Goal: Task Accomplishment & Management: Use online tool/utility

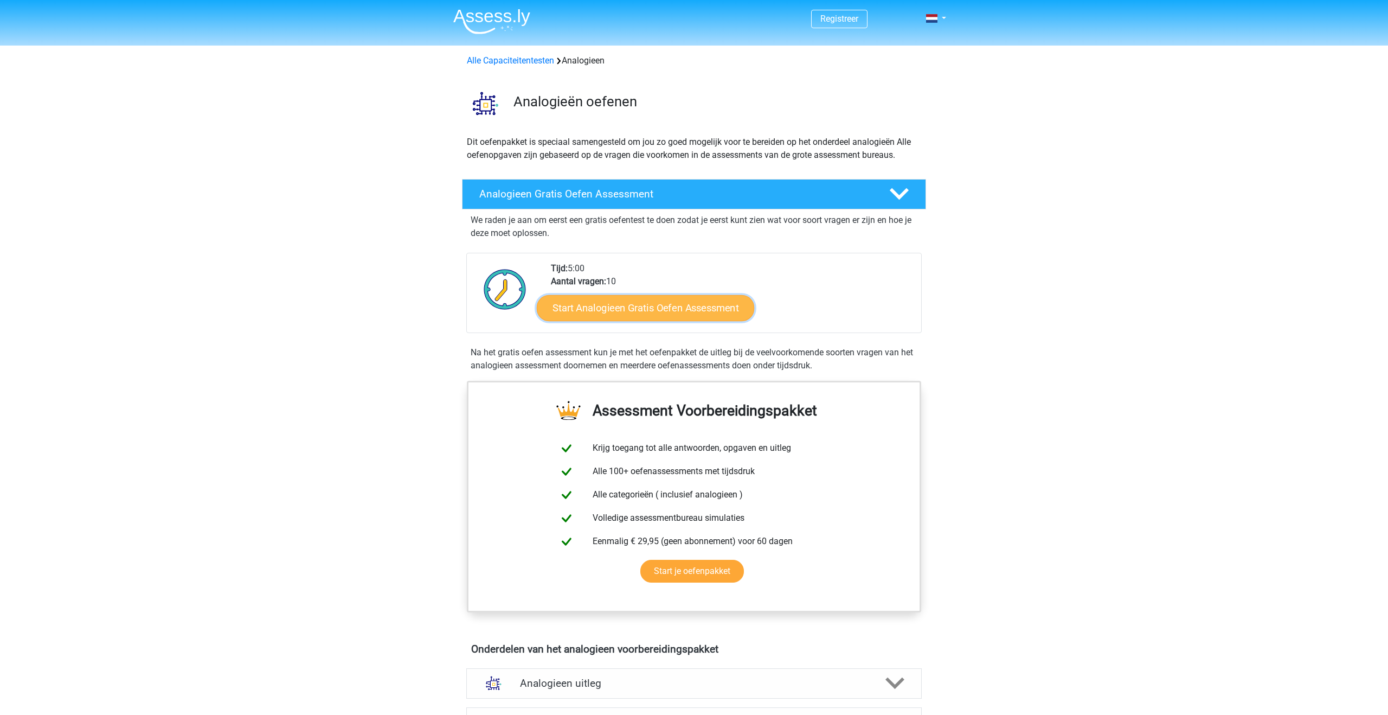
click at [602, 294] on link "Start Analogieen Gratis Oefen Assessment" at bounding box center [645, 307] width 217 height 26
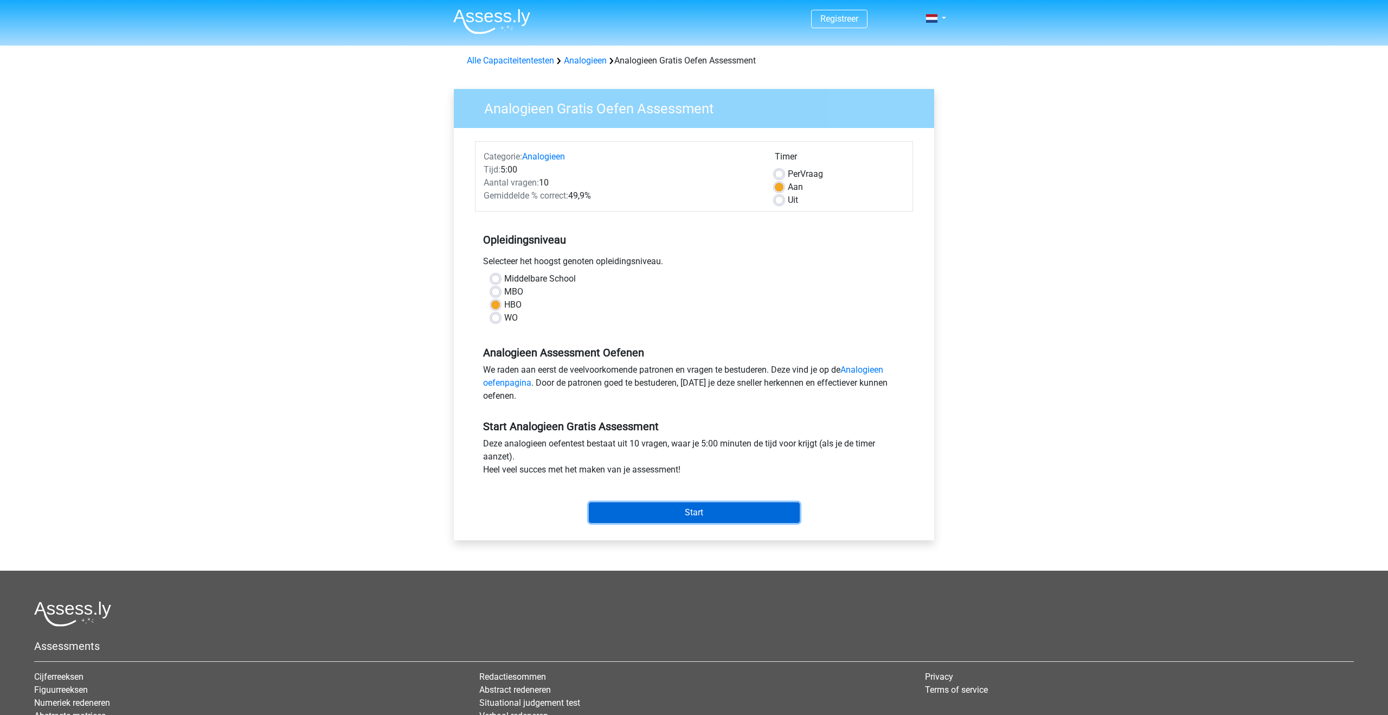
click at [690, 521] on input "Start" at bounding box center [694, 512] width 211 height 21
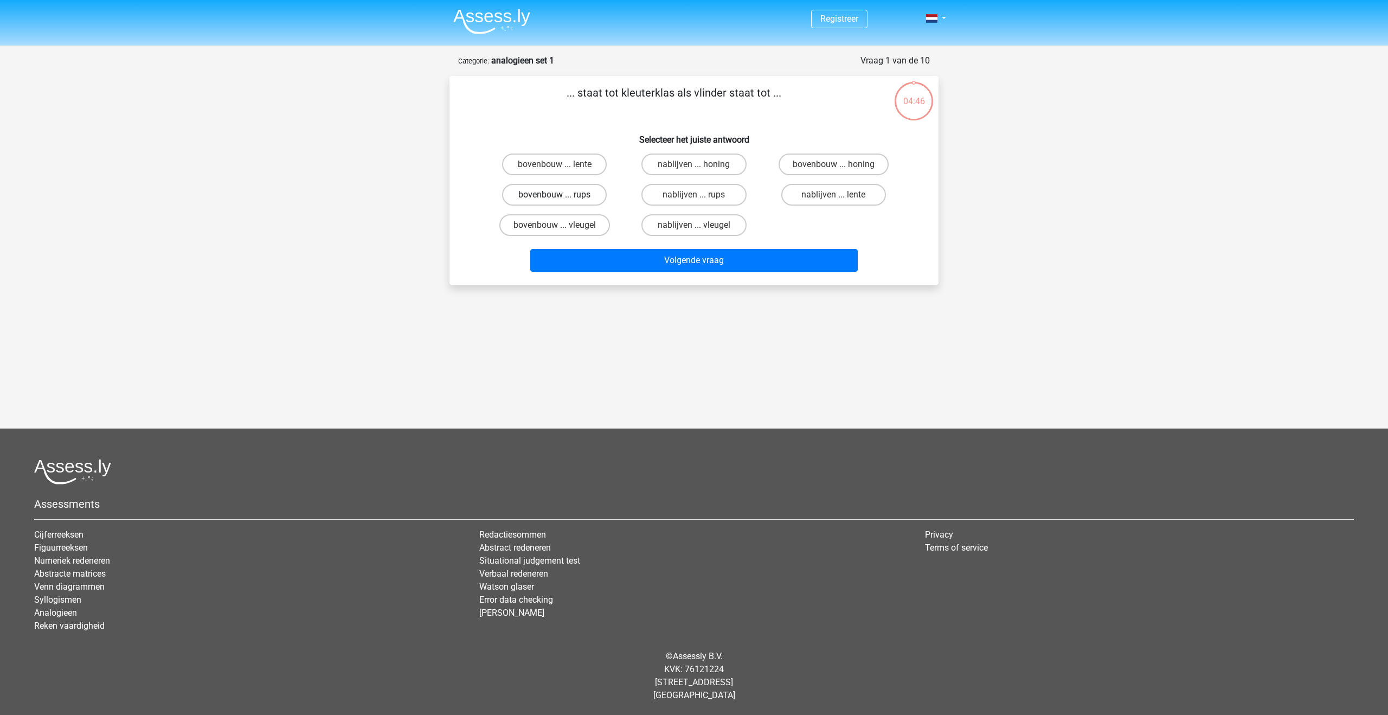
click at [587, 195] on label "bovenbouw ... rups" at bounding box center [554, 195] width 105 height 22
click at [562, 195] on input "bovenbouw ... rups" at bounding box center [558, 198] width 7 height 7
radio input "true"
click at [741, 272] on div "Volgende vraag" at bounding box center [694, 262] width 419 height 27
click at [741, 259] on button "Volgende vraag" at bounding box center [694, 260] width 328 height 23
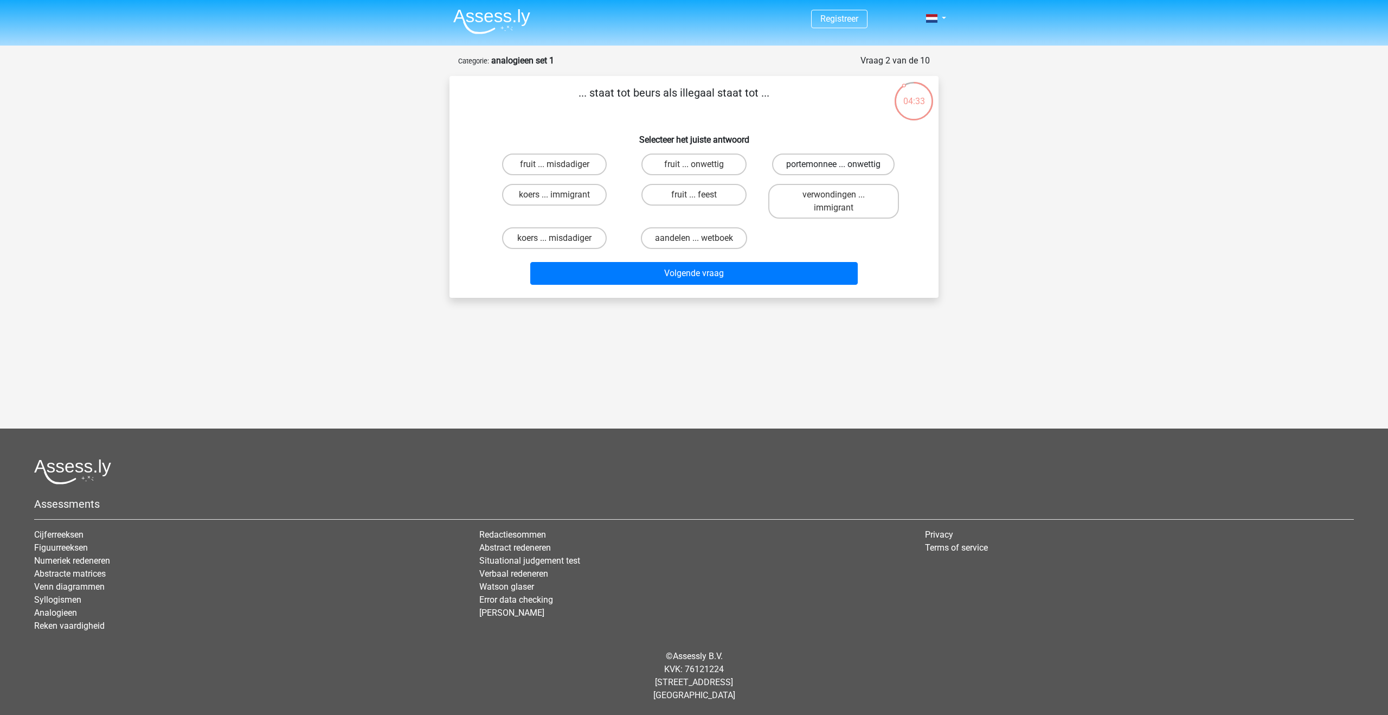
click at [810, 168] on label "portemonnee ... onwettig" at bounding box center [833, 164] width 123 height 22
click at [834, 168] on input "portemonnee ... onwettig" at bounding box center [837, 167] width 7 height 7
radio input "true"
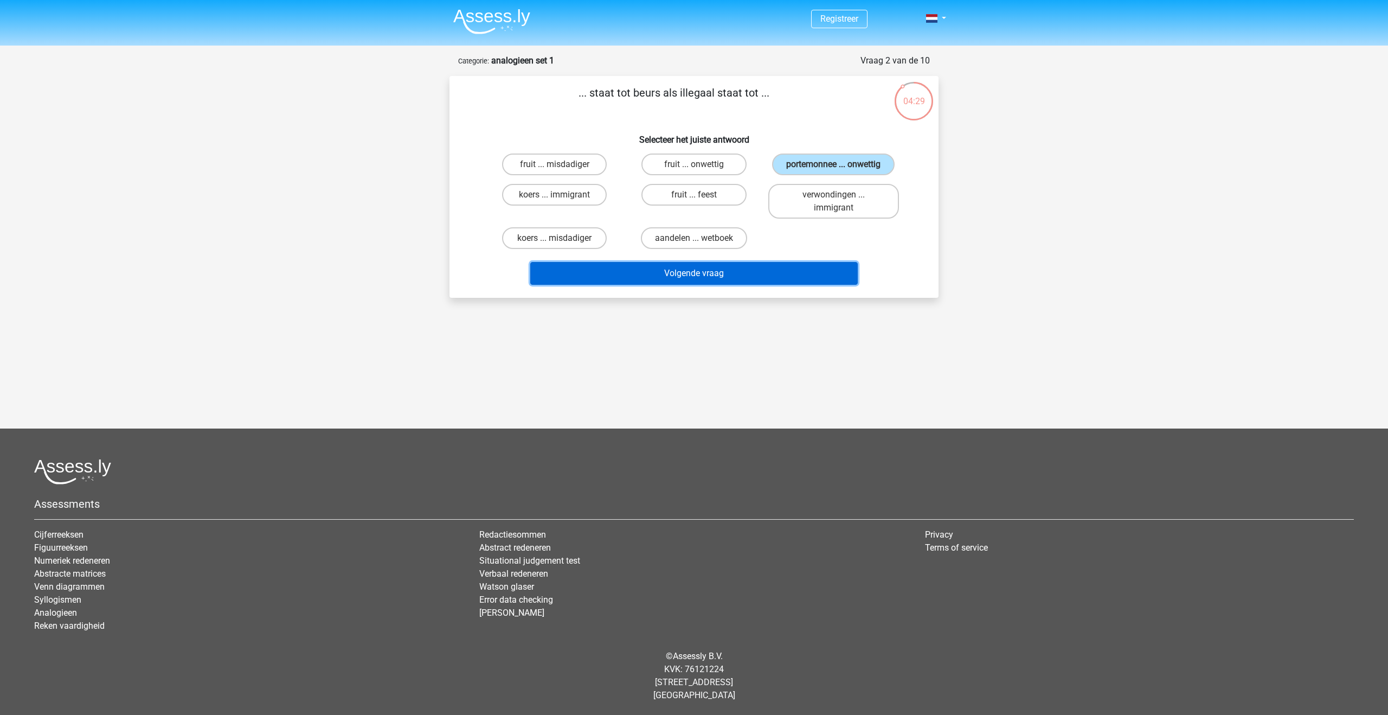
click at [792, 280] on button "Volgende vraag" at bounding box center [694, 273] width 328 height 23
